Goal: Information Seeking & Learning: Learn about a topic

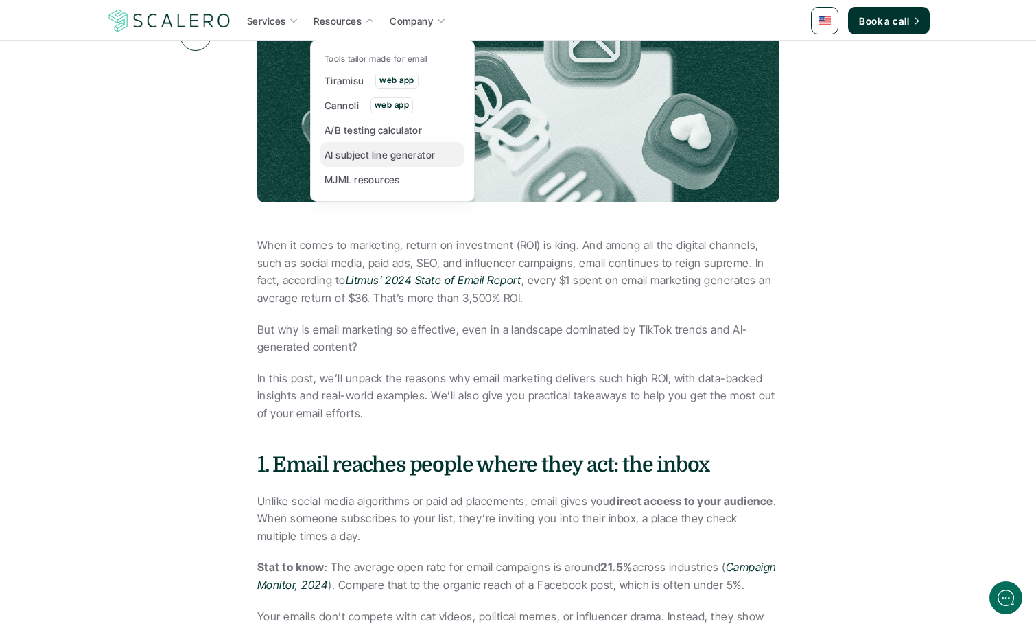
click at [419, 157] on p "AI subject line generator" at bounding box center [379, 154] width 111 height 14
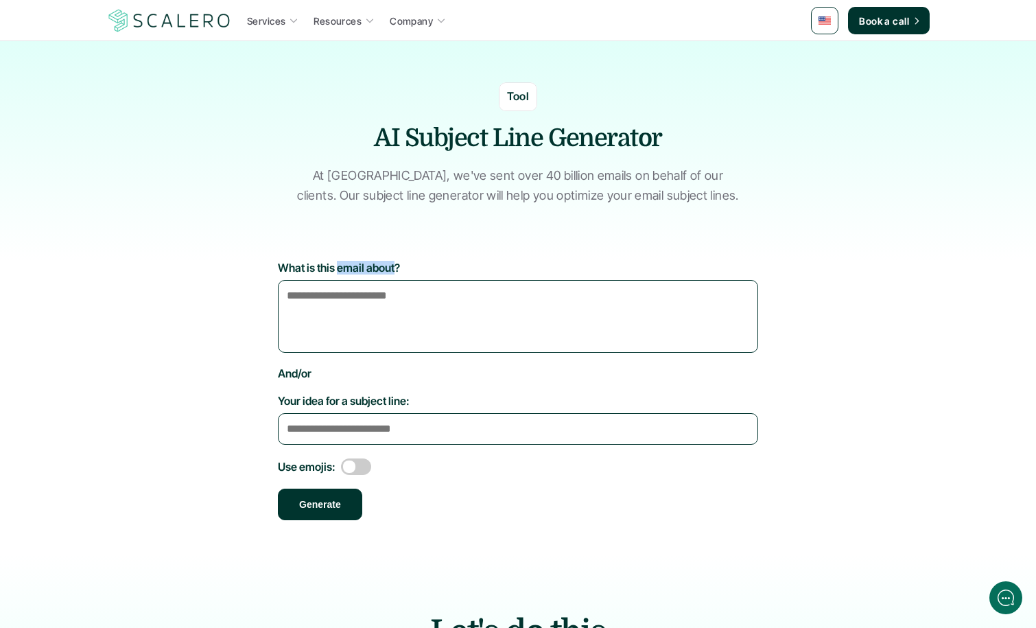
drag, startPoint x: 347, startPoint y: 265, endPoint x: 386, endPoint y: 272, distance: 39.1
click at [386, 272] on div "What is this email about?" at bounding box center [518, 307] width 480 height 92
drag, startPoint x: 452, startPoint y: 228, endPoint x: 461, endPoint y: 220, distance: 12.1
click at [453, 228] on div "Tool AI Subject Line Generator At [GEOGRAPHIC_DATA], we've sent over 40 billion…" at bounding box center [517, 137] width 823 height 192
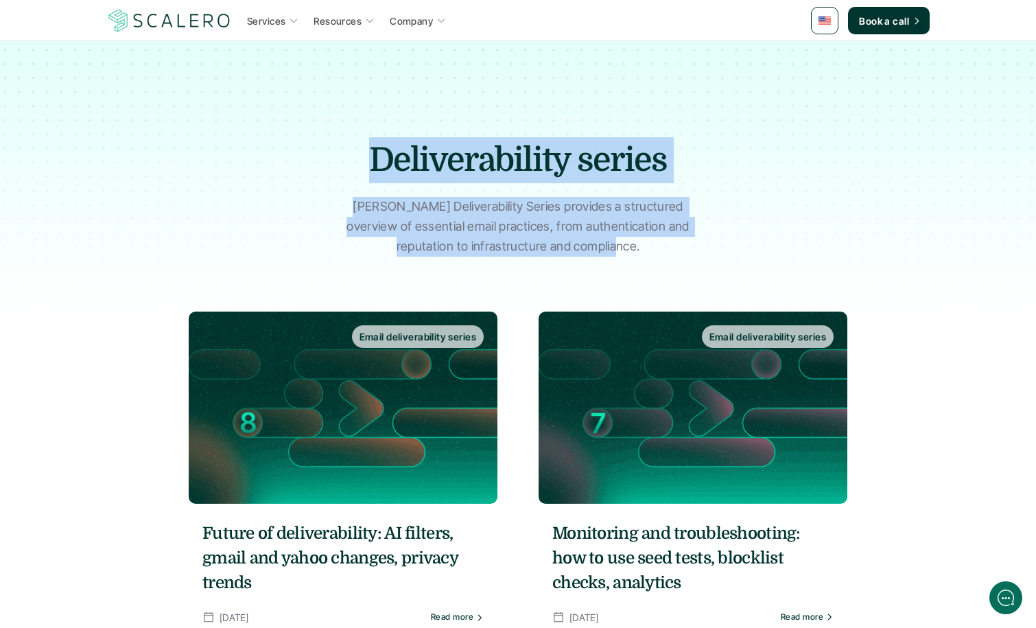
drag, startPoint x: 630, startPoint y: 237, endPoint x: 368, endPoint y: 154, distance: 274.2
click at [368, 154] on section "Deliverability series [PERSON_NAME] Deliverability Series provides a structured…" at bounding box center [518, 155] width 1036 height 311
copy section "Deliverability series [PERSON_NAME] Deliverability Series provides a structured…"
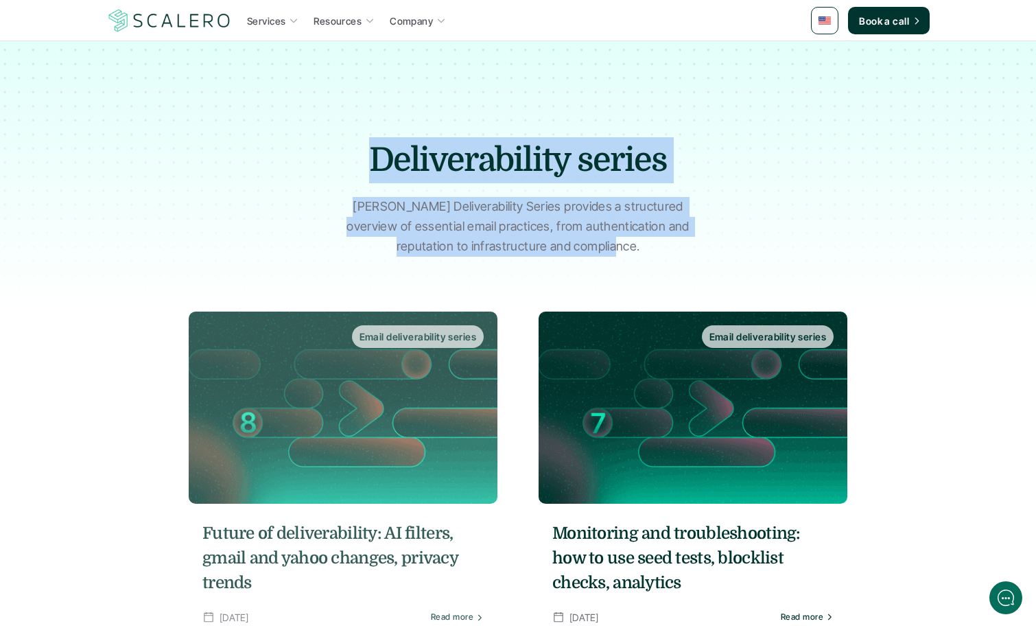
drag, startPoint x: 292, startPoint y: 581, endPoint x: 262, endPoint y: 572, distance: 30.8
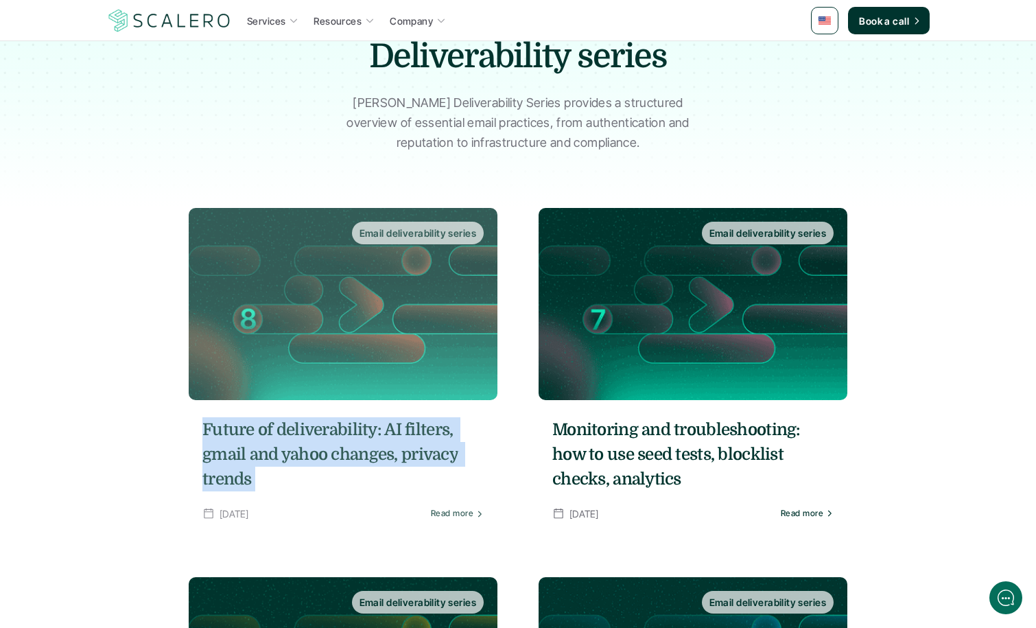
copy div "Future of deliverability: AI filters, gmail and yahoo changes, privacy trends"
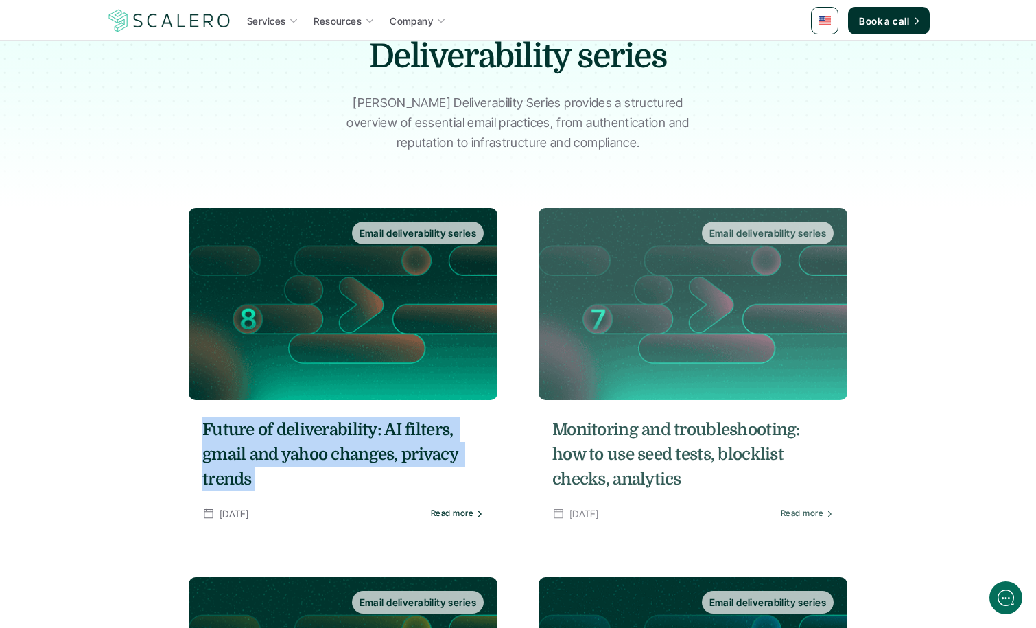
drag, startPoint x: 568, startPoint y: 428, endPoint x: 587, endPoint y: 453, distance: 31.8
click at [587, 454] on h5 "Monitoring and troubleshooting: how to use seed tests, blocklist checks, analyt…" at bounding box center [692, 454] width 281 height 74
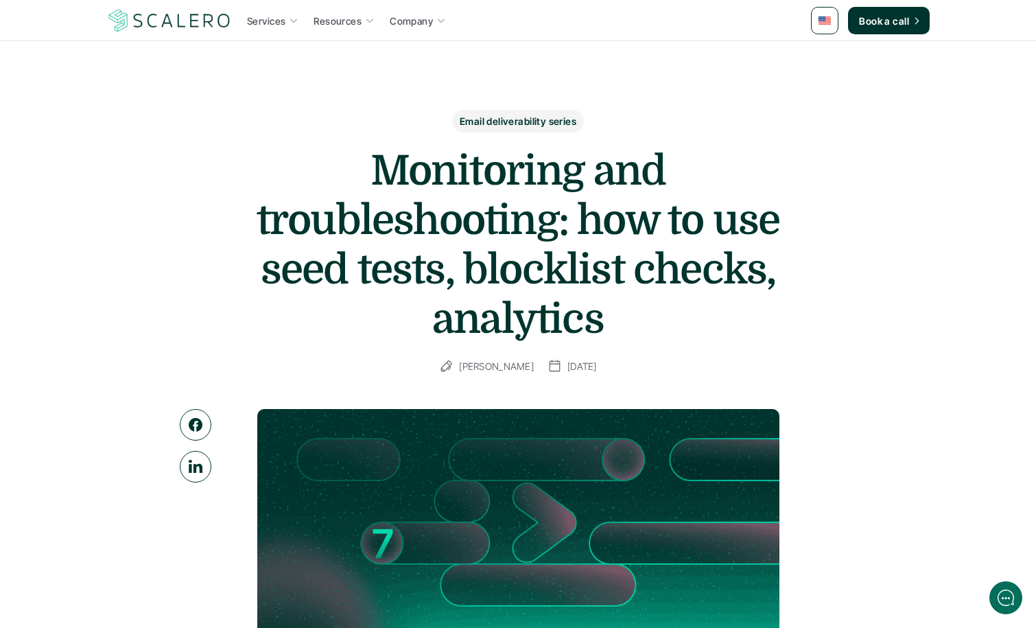
drag, startPoint x: 584, startPoint y: 448, endPoint x: 374, endPoint y: 161, distance: 355.8
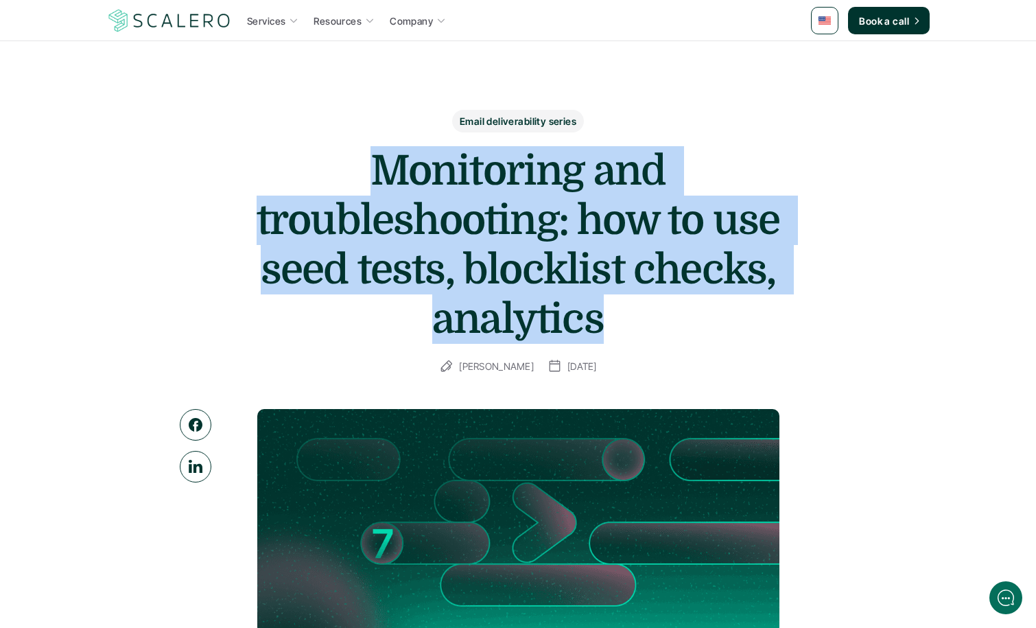
drag, startPoint x: 375, startPoint y: 169, endPoint x: 649, endPoint y: 325, distance: 314.9
click at [626, 334] on h1 "Monitoring and troubleshooting: how to use seed tests, blocklist checks, analyt…" at bounding box center [518, 245] width 549 height 198
copy h1 "Monitoring and troubleshooting: how to use seed tests, blocklist checks, analyt…"
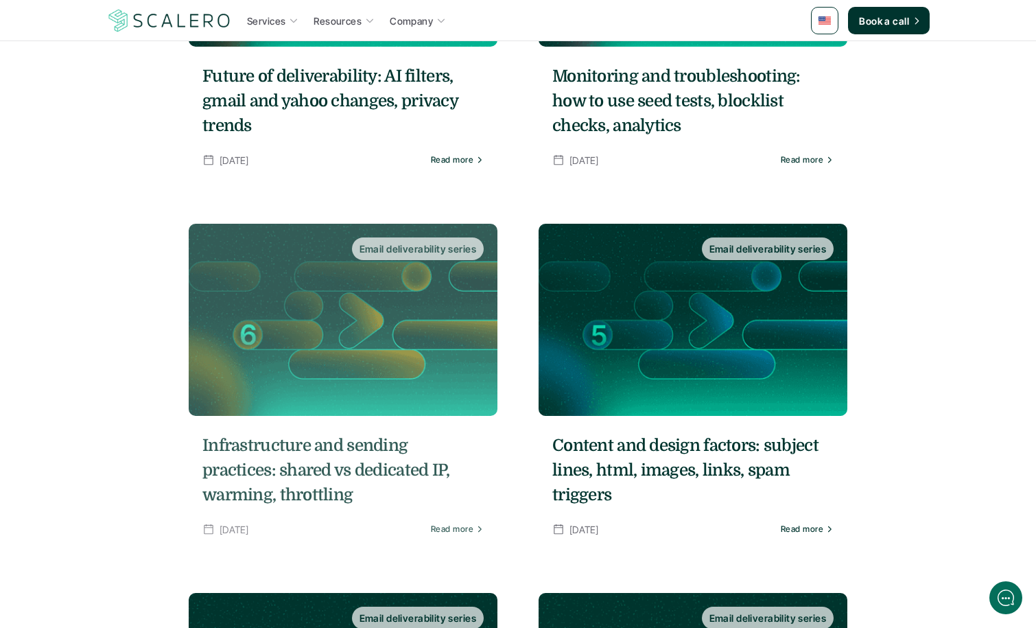
scroll to position [466, 0]
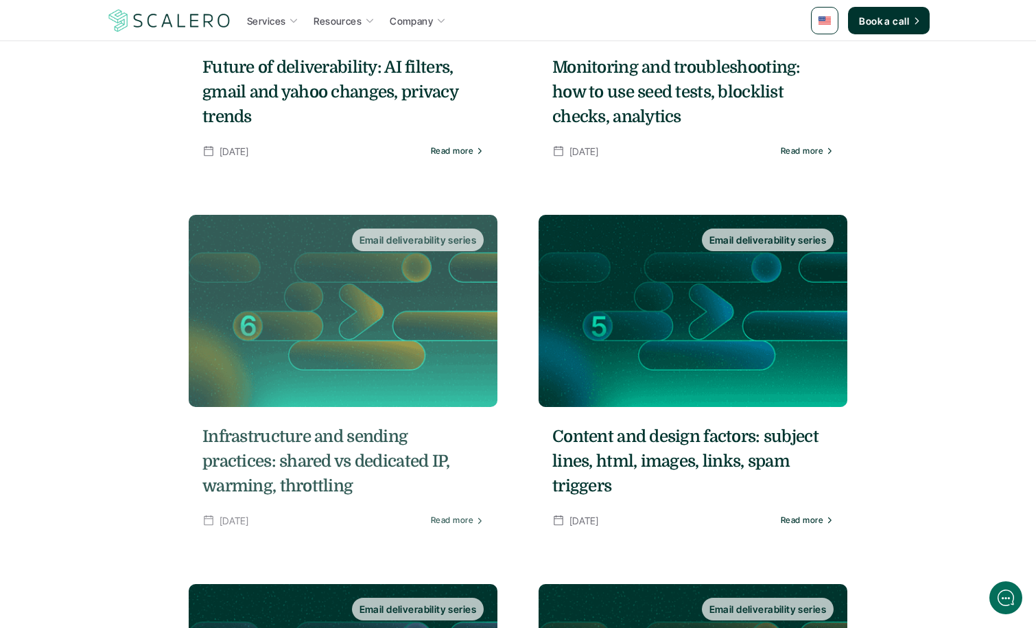
click at [345, 440] on h5 "Infrastructure and sending practices: shared vs dedicated IP, warming, throttli…" at bounding box center [342, 461] width 281 height 74
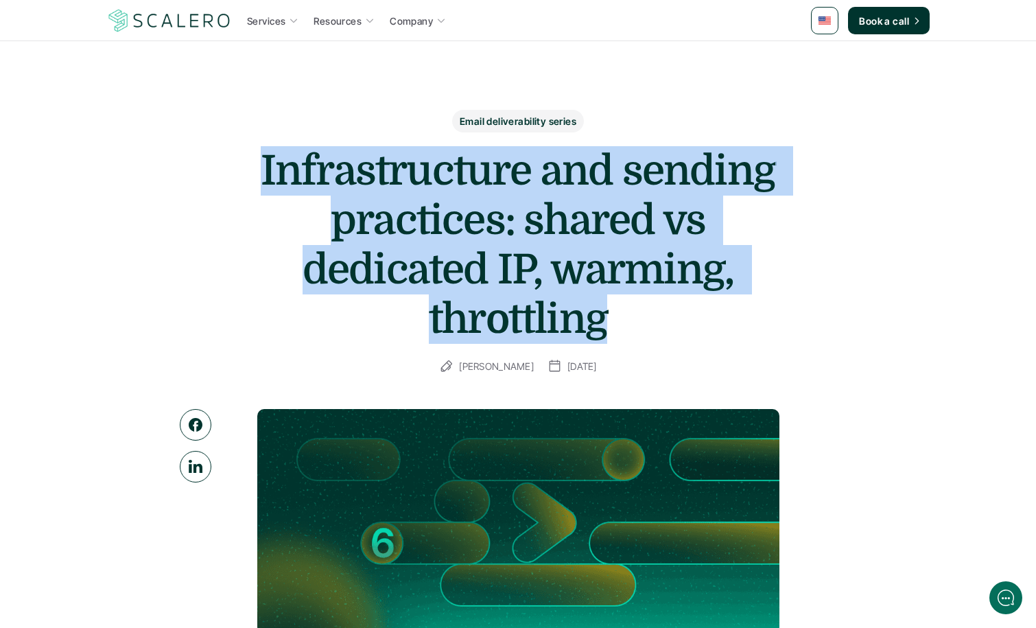
drag, startPoint x: 630, startPoint y: 320, endPoint x: 244, endPoint y: 161, distance: 417.1
click at [244, 161] on h1 "Infrastructure and sending practices: shared vs dedicated IP, warming, throttli…" at bounding box center [518, 245] width 549 height 198
copy h1 "Infrastructure and sending practices: shared vs dedicated IP, warming, throttli…"
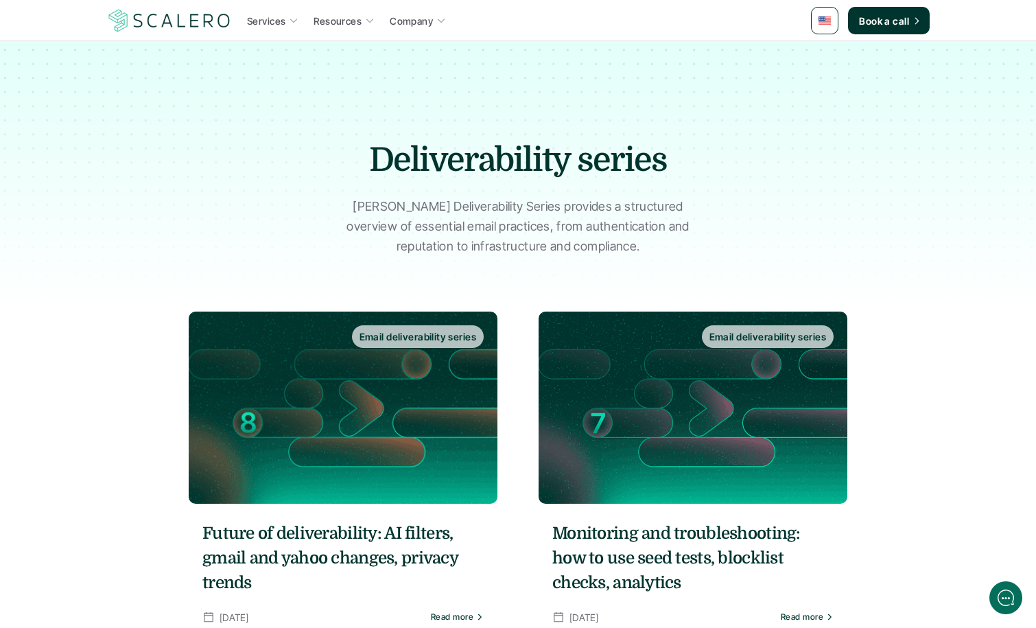
scroll to position [466, 0]
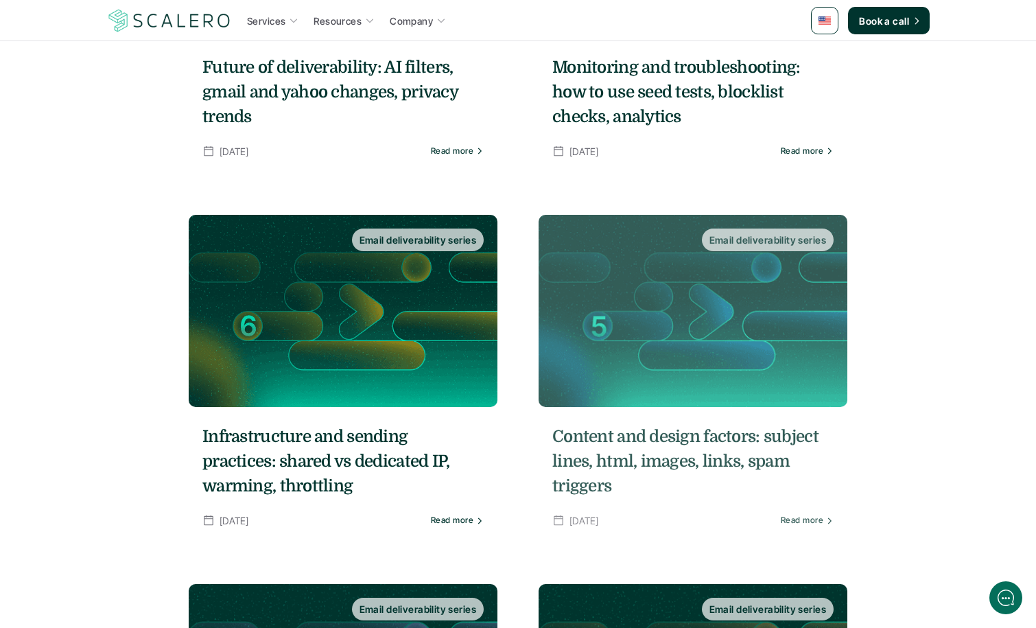
click at [604, 460] on h5 "Content and design factors: subject lines, html, images, links, spam triggers" at bounding box center [692, 461] width 281 height 74
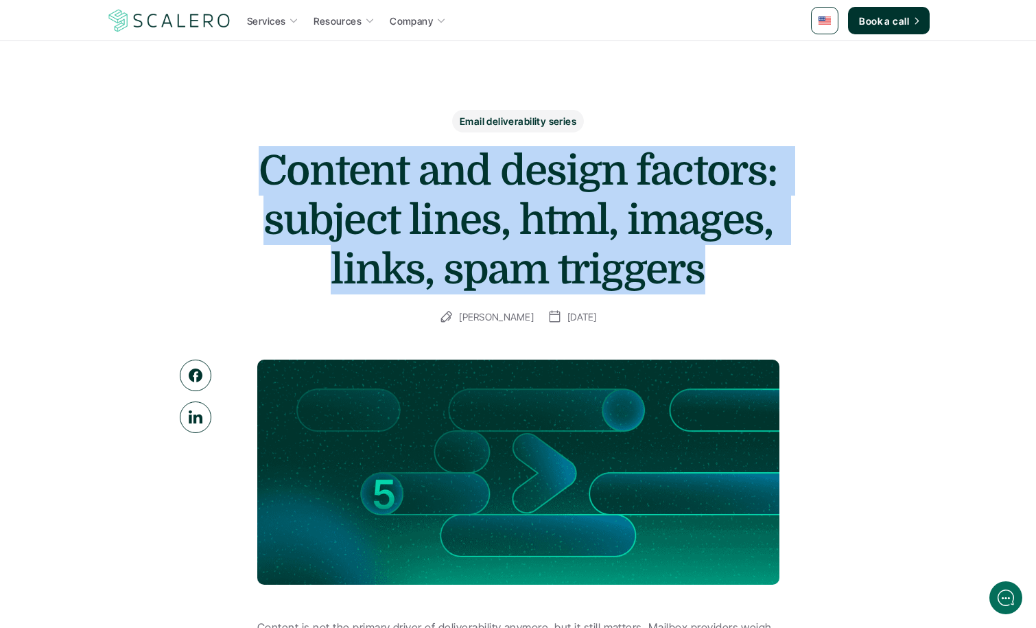
drag, startPoint x: 268, startPoint y: 163, endPoint x: 704, endPoint y: 261, distance: 447.2
click at [704, 261] on h1 "Content and design factors: subject lines, html, images, links, spam triggers" at bounding box center [518, 220] width 549 height 148
copy h1 "Content and design factors: subject lines, html, images, links, spam triggers"
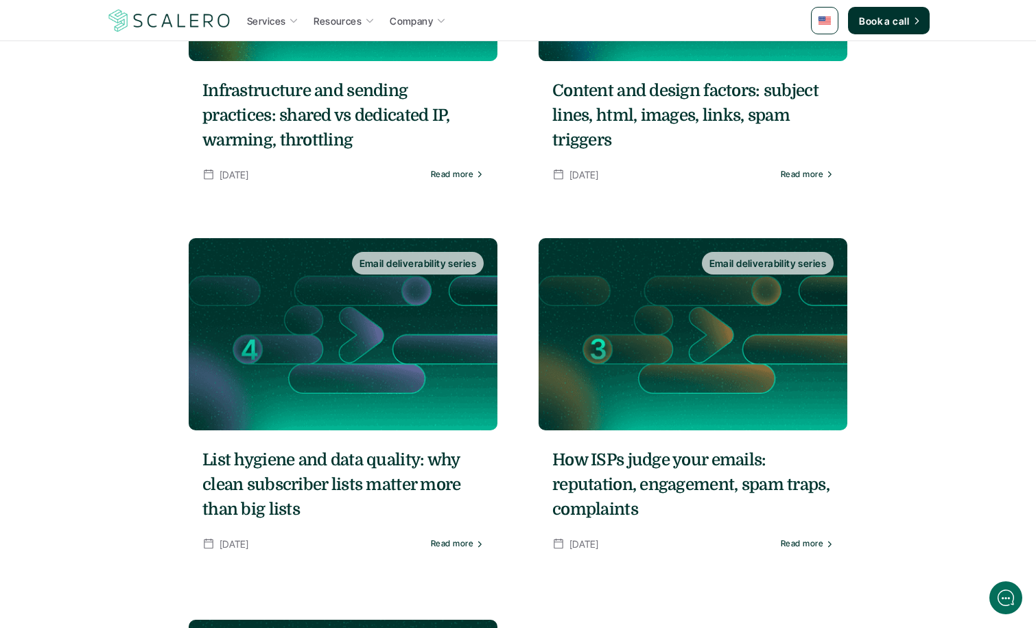
scroll to position [835, 0]
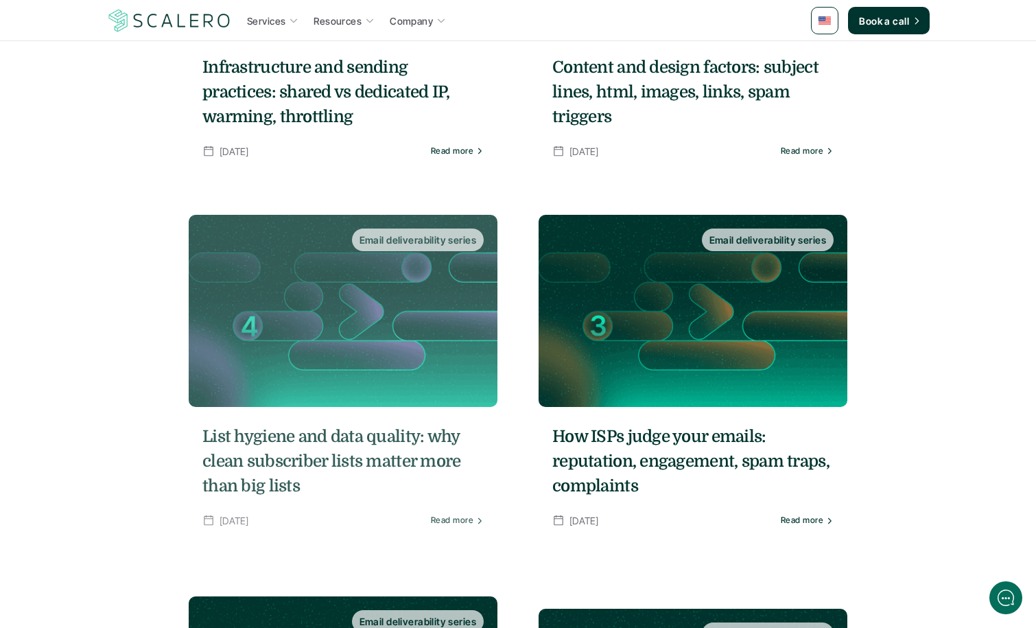
click at [316, 438] on h5 "List hygiene and data quality: why clean subscriber lists matter more than big …" at bounding box center [342, 461] width 281 height 74
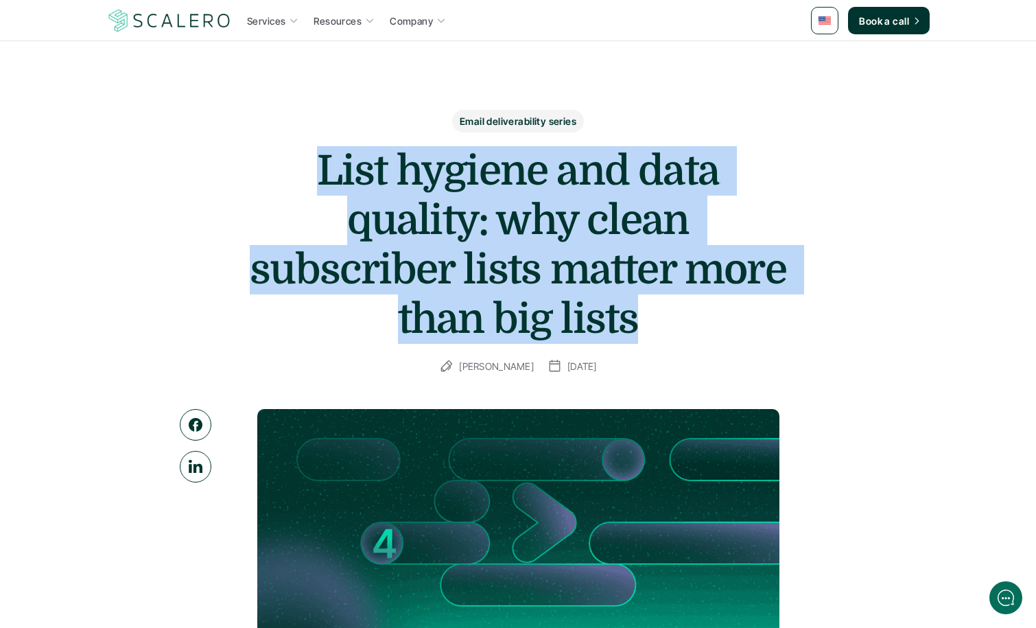
drag, startPoint x: 648, startPoint y: 322, endPoint x: 289, endPoint y: 157, distance: 395.3
click at [289, 157] on h1 "List hygiene and data quality: why clean subscriber lists matter more than big …" at bounding box center [518, 245] width 549 height 198
copy h1 "List hygiene and data quality: why clean subscriber lists matter more than big …"
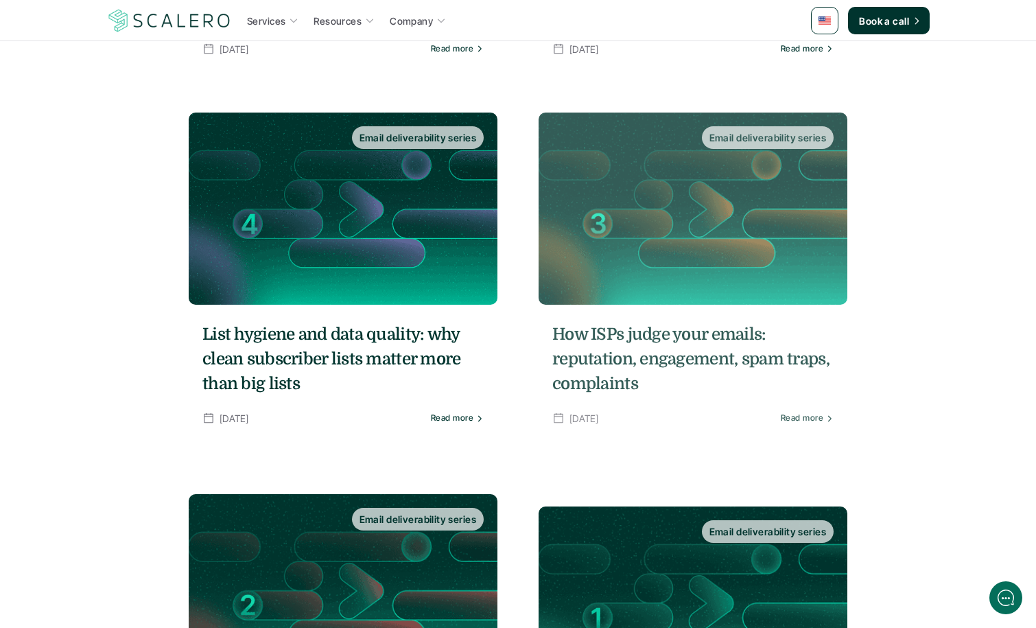
scroll to position [952, 0]
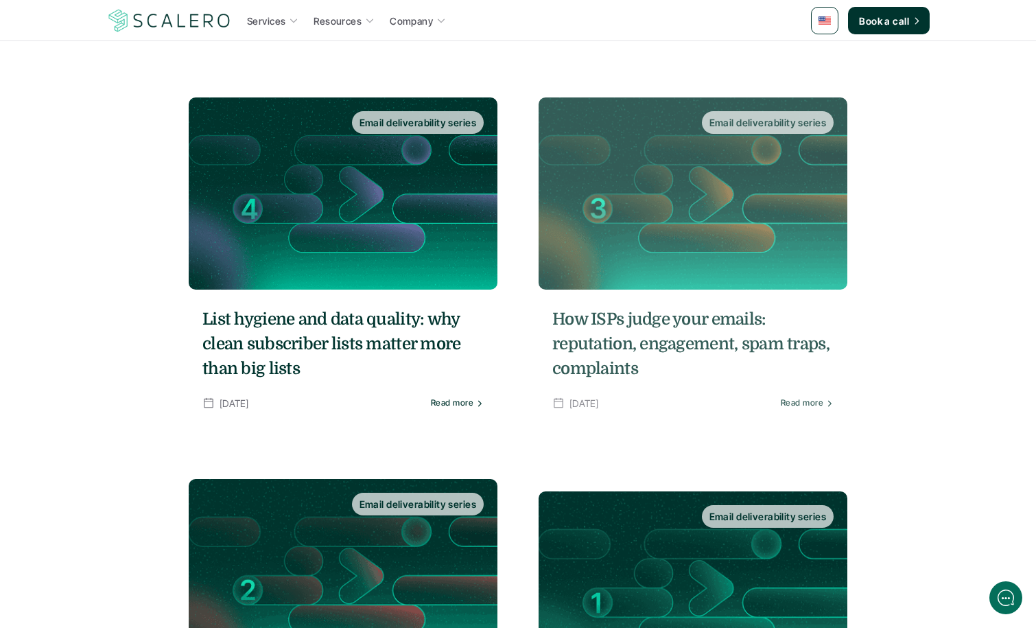
click at [606, 343] on h5 "How ISPs judge your emails: reputation, engagement, spam traps, complaints" at bounding box center [692, 344] width 281 height 74
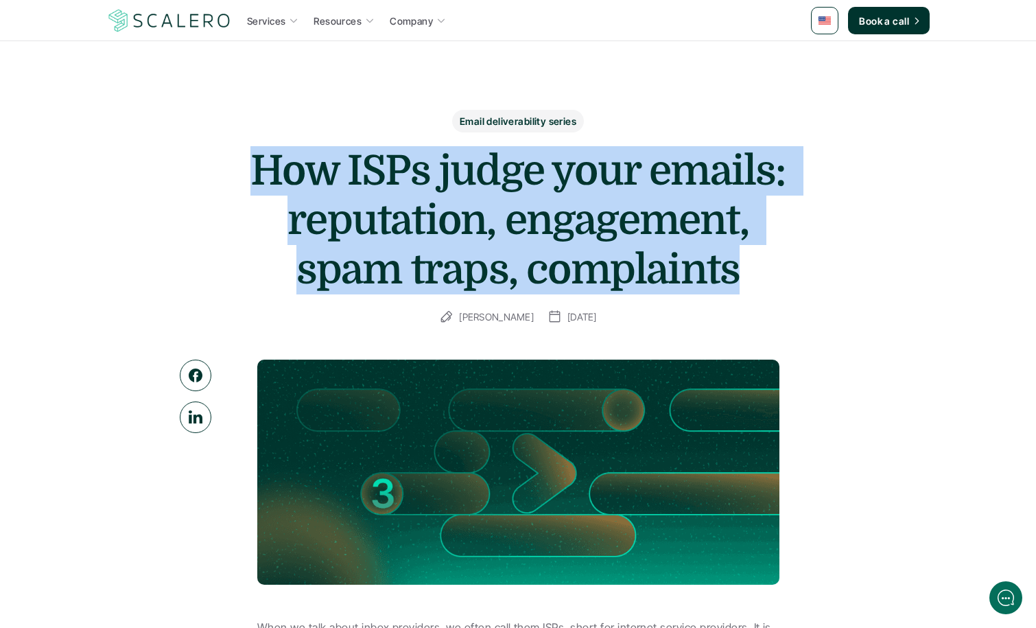
drag, startPoint x: 276, startPoint y: 163, endPoint x: 742, endPoint y: 271, distance: 477.4
click at [762, 268] on h1 "How ISPs judge your emails: reputation, engagement, spam traps, complaints" at bounding box center [518, 220] width 549 height 148
copy h1 "How ISPs judge your emails: reputation, engagement, spam traps, complaints"
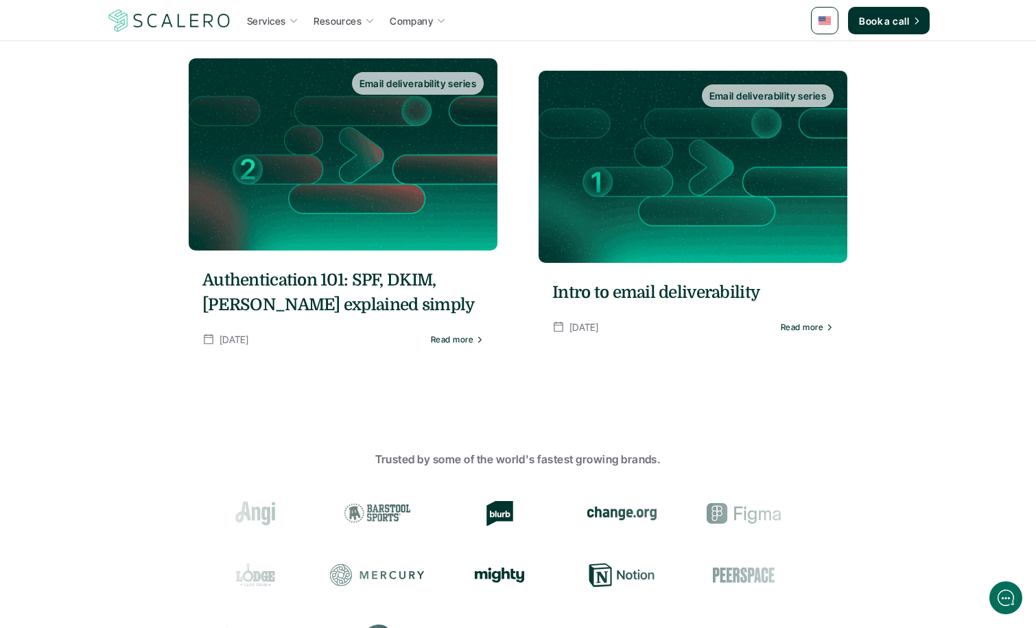
scroll to position [1347, 0]
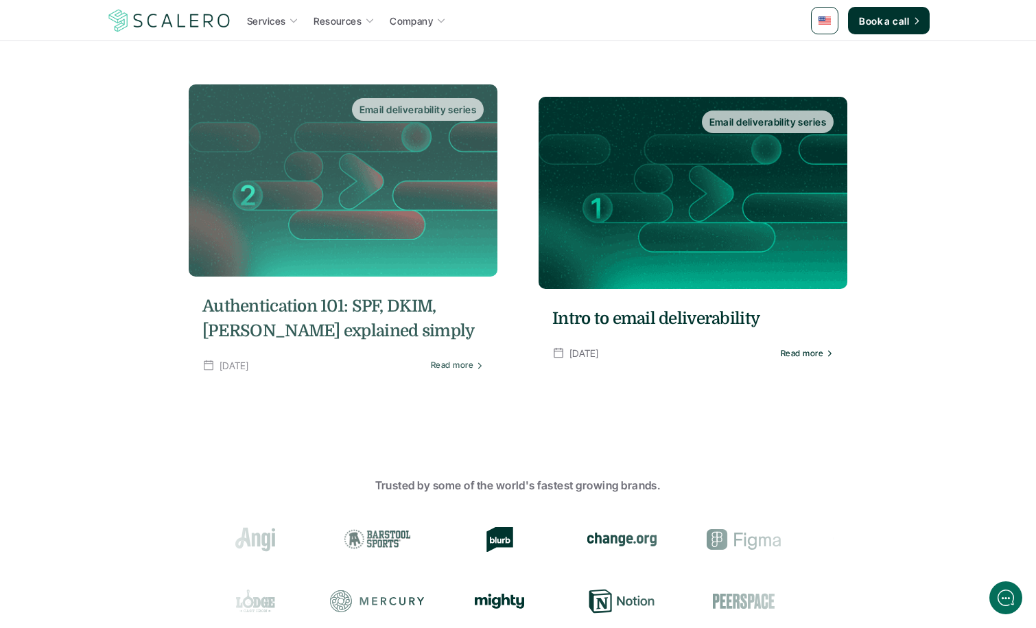
click at [346, 239] on img at bounding box center [343, 180] width 309 height 192
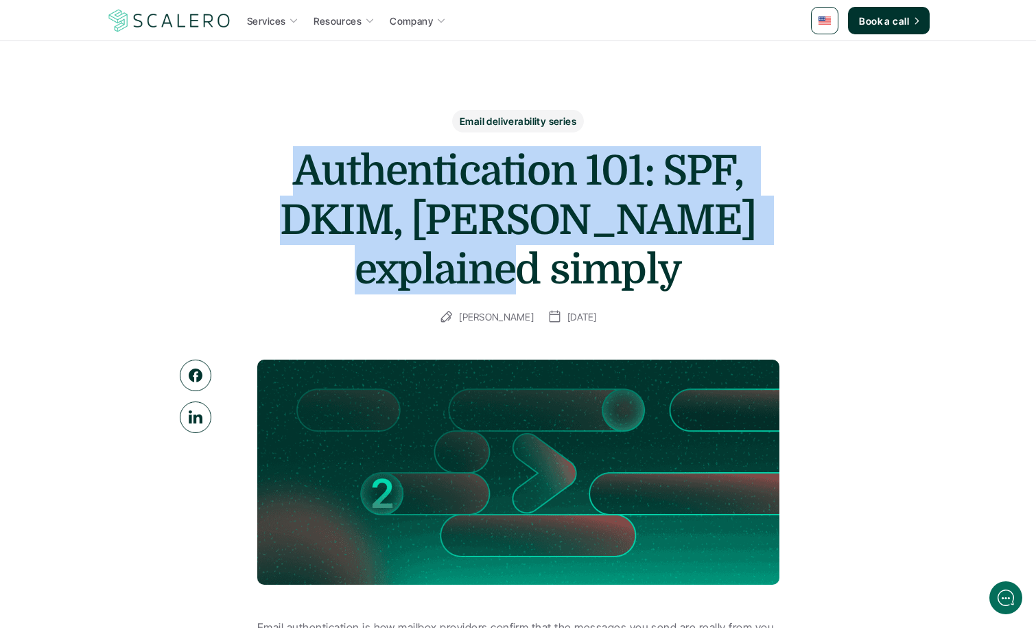
drag, startPoint x: 608, startPoint y: 270, endPoint x: 289, endPoint y: 166, distance: 335.4
click at [289, 166] on h1 "Authentication 101: SPF, DKIM, DMARC explained simply" at bounding box center [518, 220] width 549 height 148
copy h1 "Authentication 101: SPF, DKIM, DMARC explained simply"
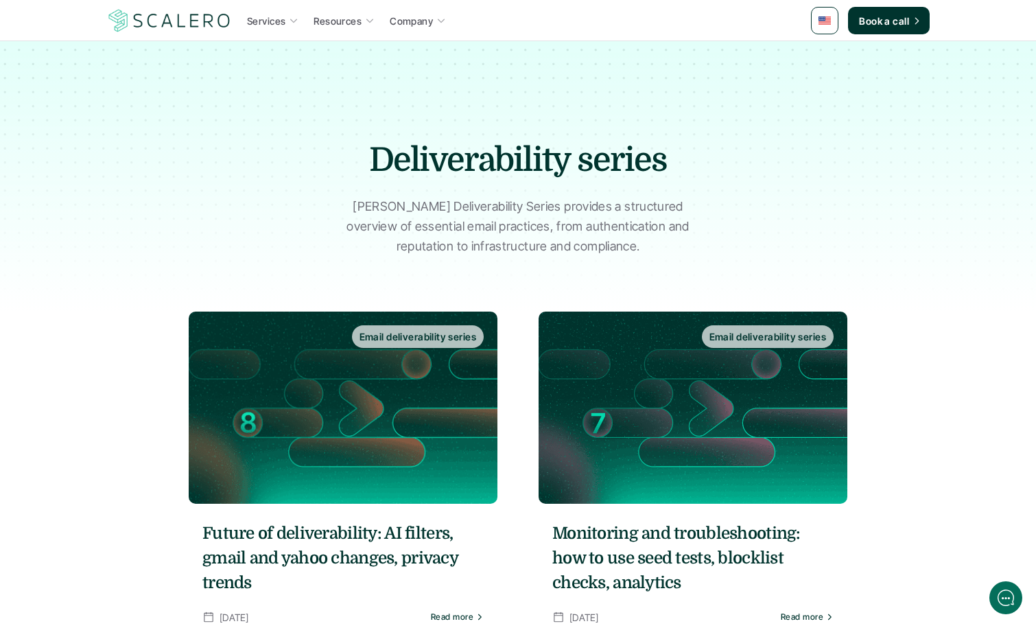
scroll to position [1347, 0]
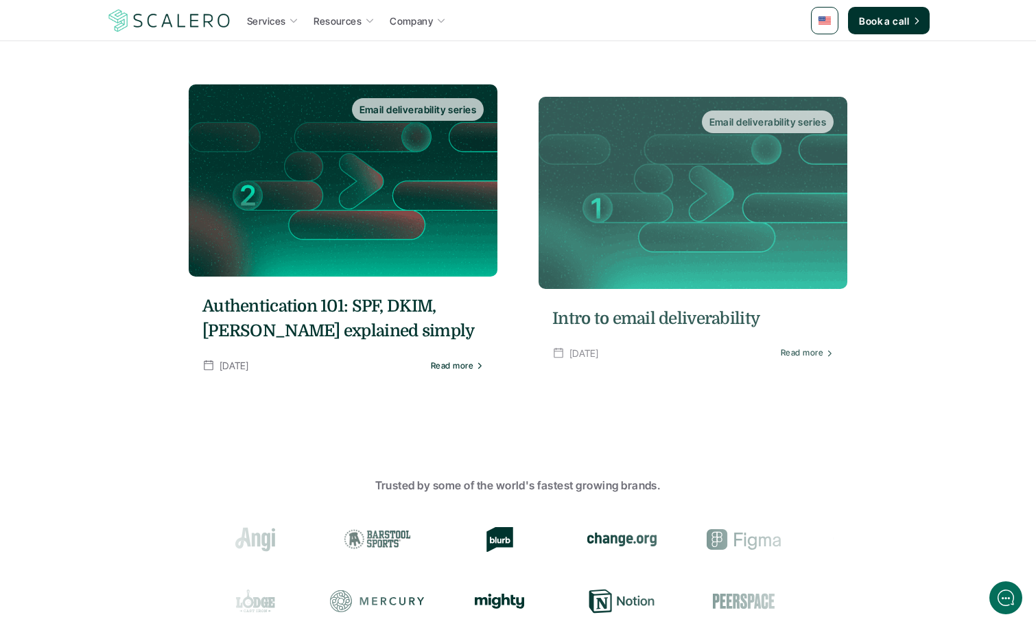
click at [569, 314] on h5 "Intro to email deliverability" at bounding box center [692, 318] width 281 height 25
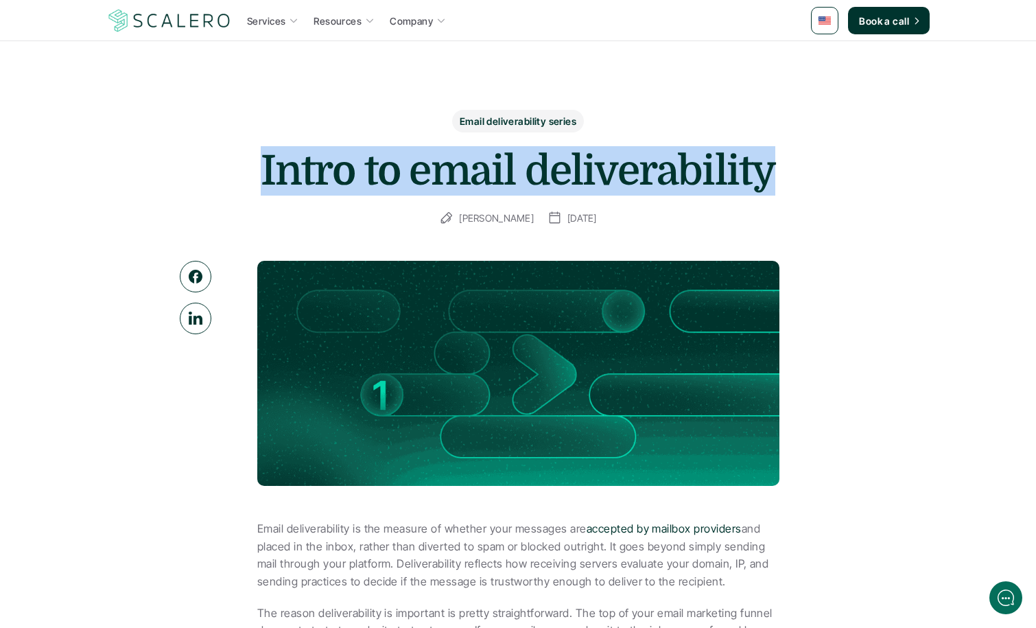
drag, startPoint x: 259, startPoint y: 168, endPoint x: 516, endPoint y: 191, distance: 258.3
click at [776, 168] on h1 "Intro to email deliverability" at bounding box center [518, 170] width 549 height 49
copy h1 "Intro to email deliverability"
drag, startPoint x: 772, startPoint y: 170, endPoint x: 265, endPoint y: 161, distance: 506.3
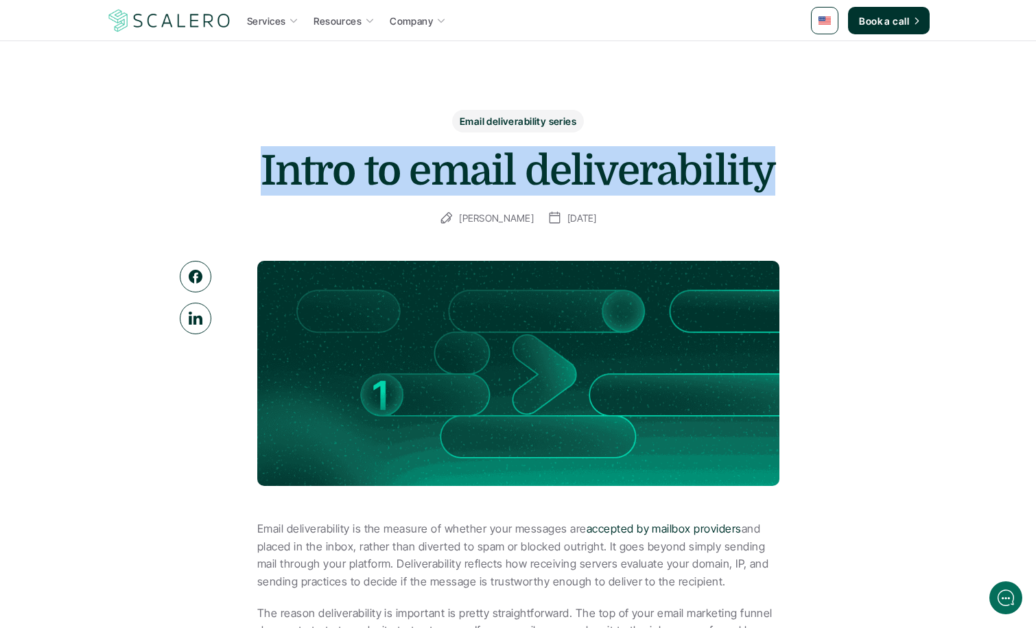
click at [265, 161] on h1 "Intro to email deliverability" at bounding box center [518, 170] width 549 height 49
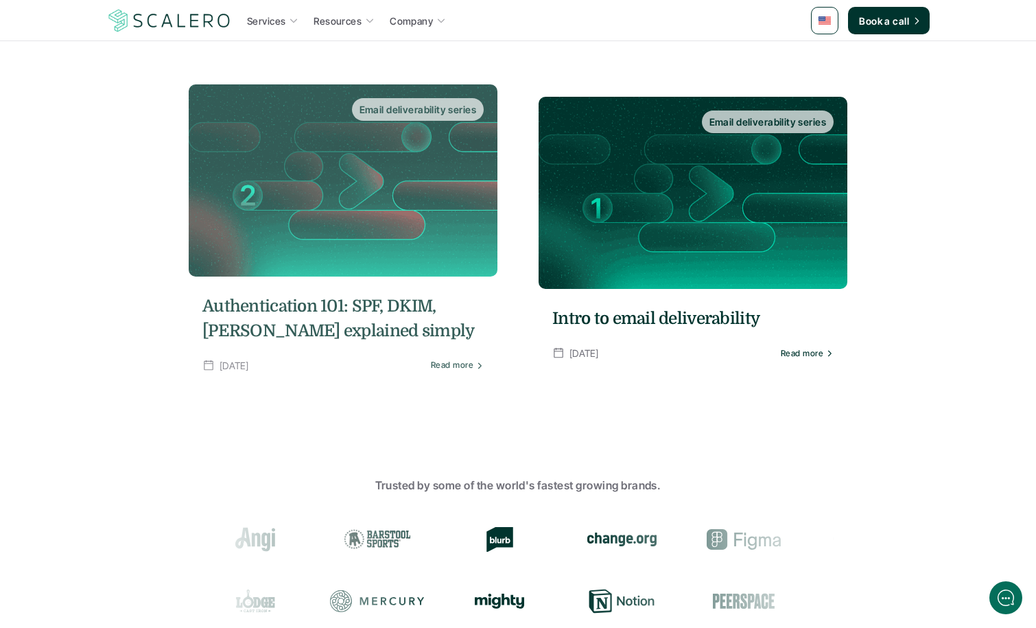
scroll to position [1323, 0]
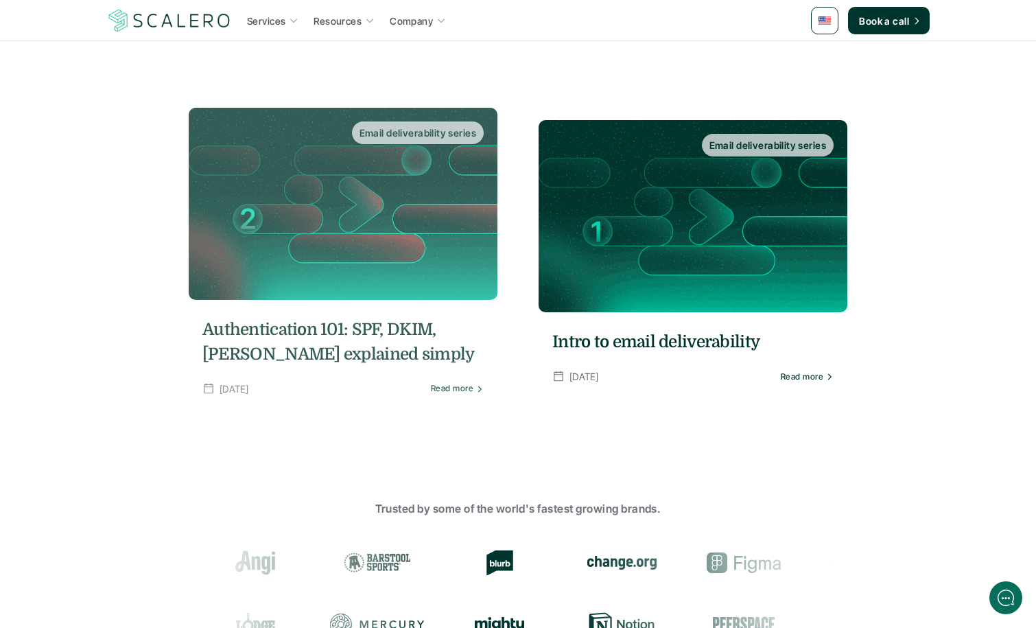
click at [368, 278] on img at bounding box center [343, 204] width 309 height 192
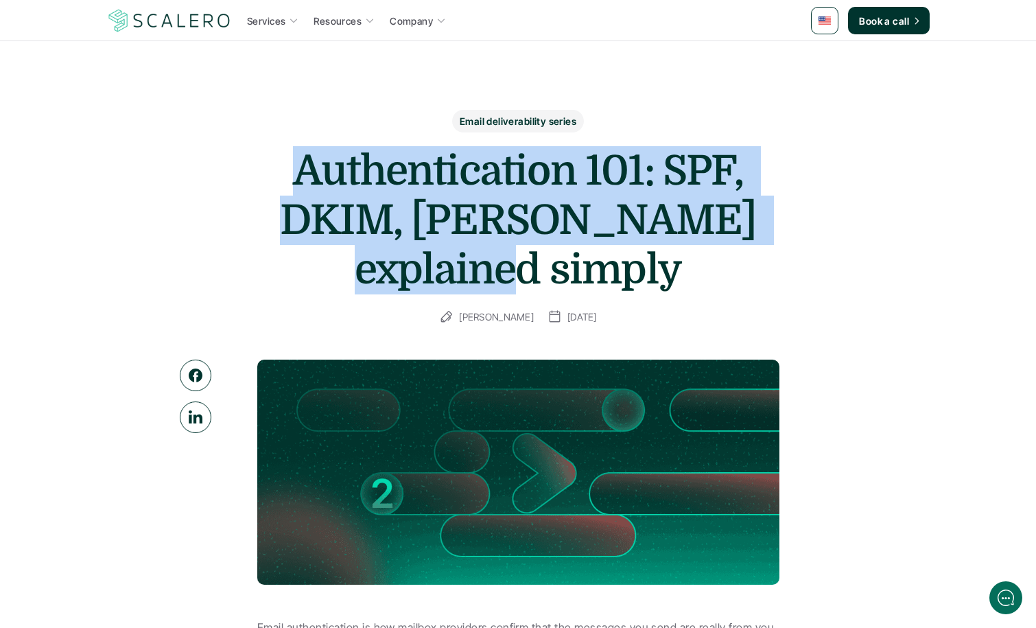
drag, startPoint x: 562, startPoint y: 267, endPoint x: 291, endPoint y: 175, distance: 286.1
click at [291, 175] on h1 "Authentication 101: SPF, DKIM, DMARC explained simply" at bounding box center [518, 220] width 549 height 148
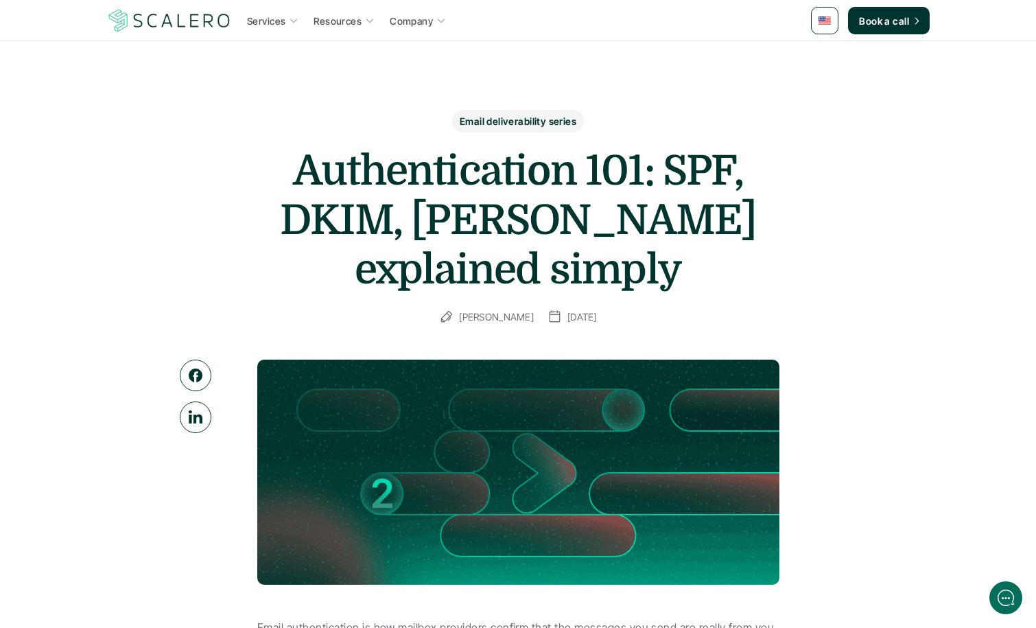
drag, startPoint x: 367, startPoint y: 62, endPoint x: 298, endPoint y: 38, distance: 72.5
